Goal: Navigation & Orientation: Find specific page/section

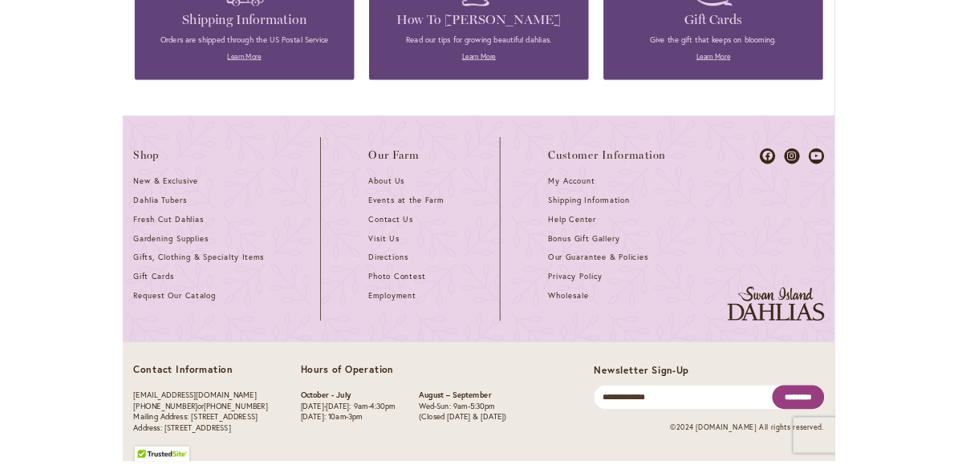
scroll to position [4423, 0]
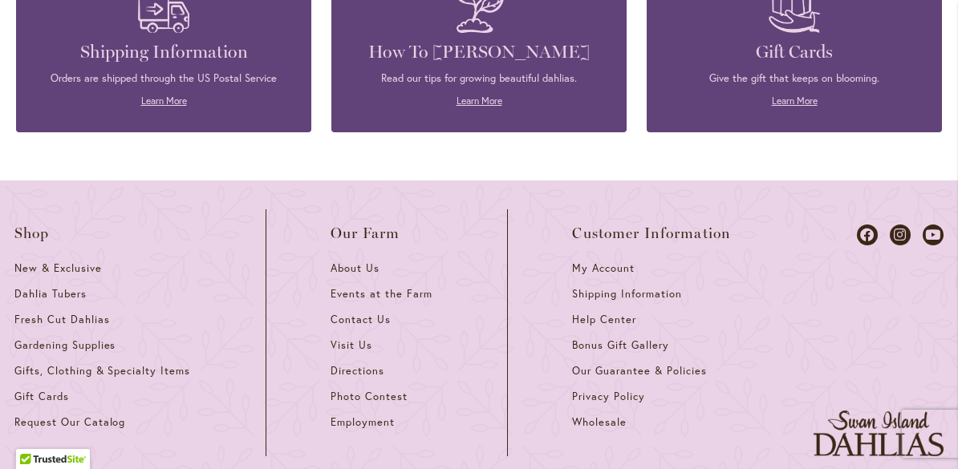
click at [716, 391] on link "Privacy Policy" at bounding box center [651, 403] width 159 height 26
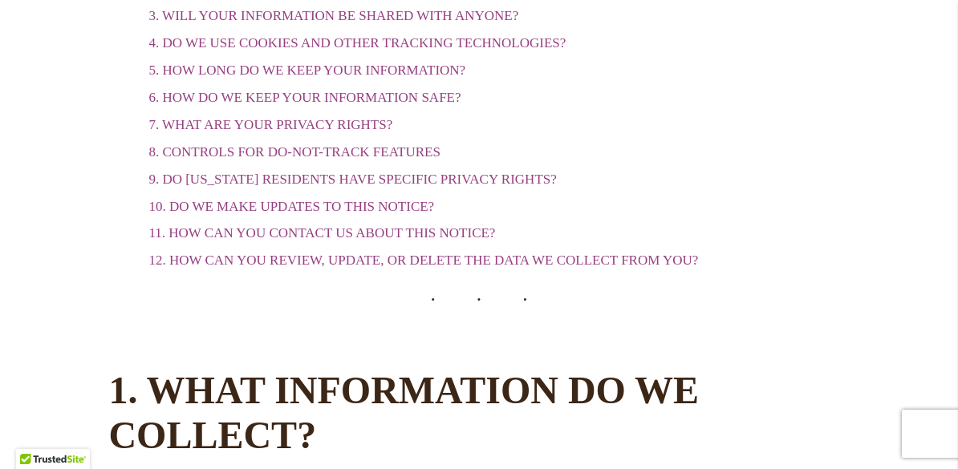
scroll to position [1193, 0]
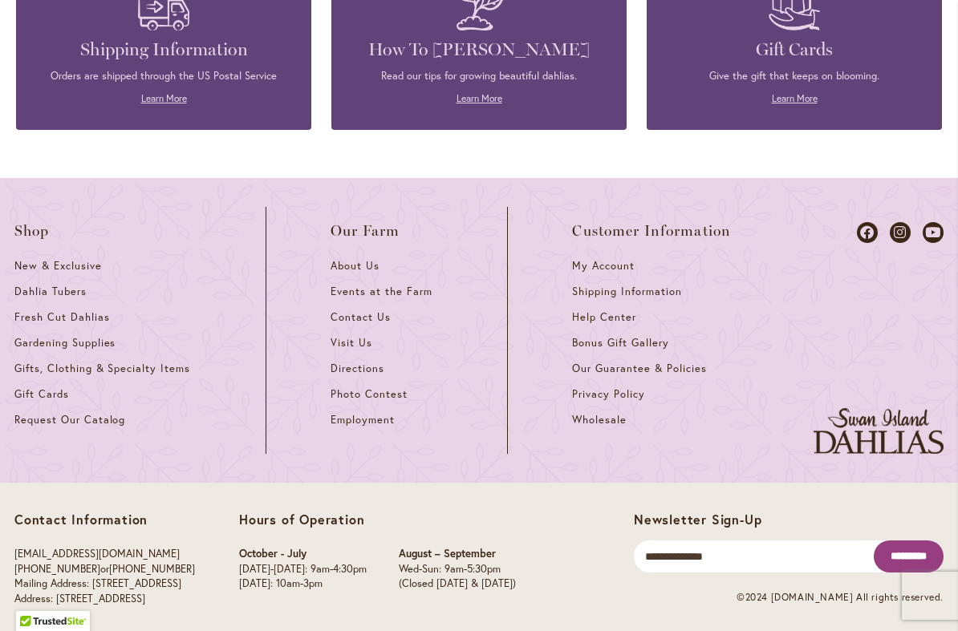
scroll to position [4423, 0]
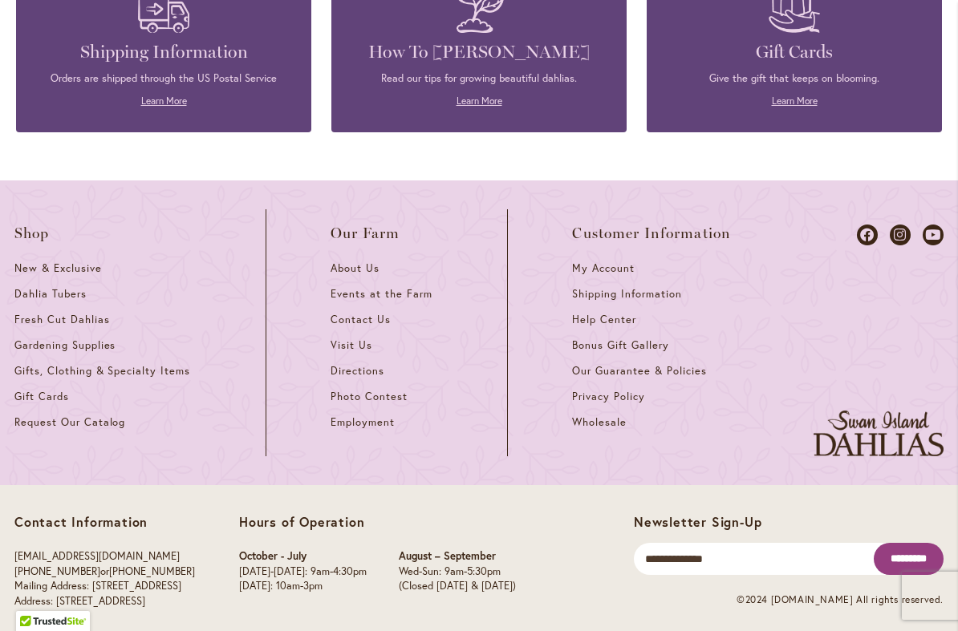
click at [364, 364] on span "Directions" at bounding box center [358, 371] width 54 height 14
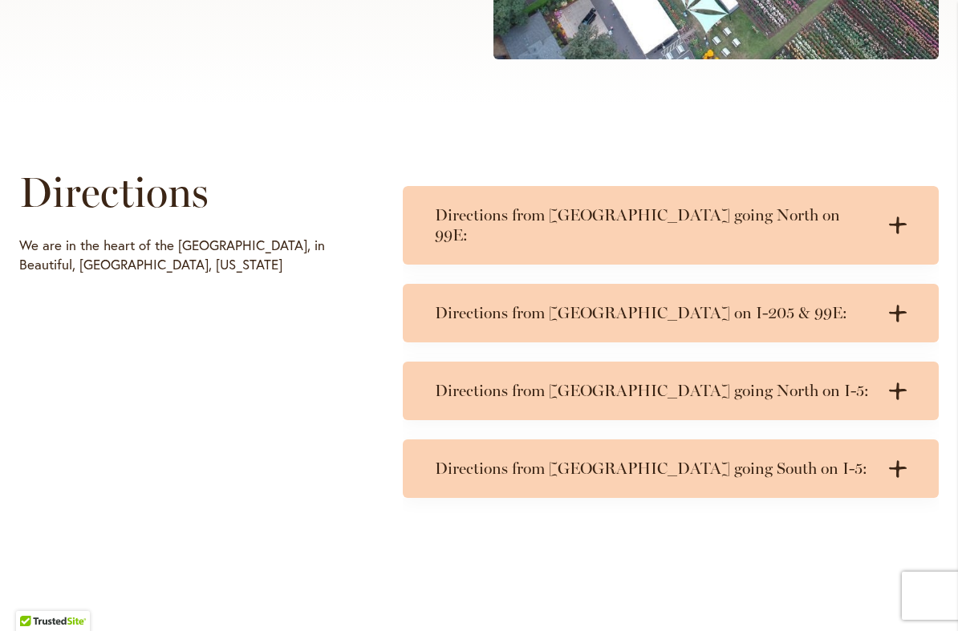
scroll to position [664, 0]
